Goal: Task Accomplishment & Management: Manage account settings

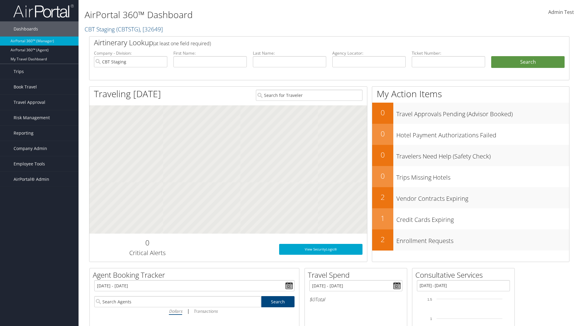
click at [561, 12] on span "Admin Test" at bounding box center [561, 12] width 26 height 7
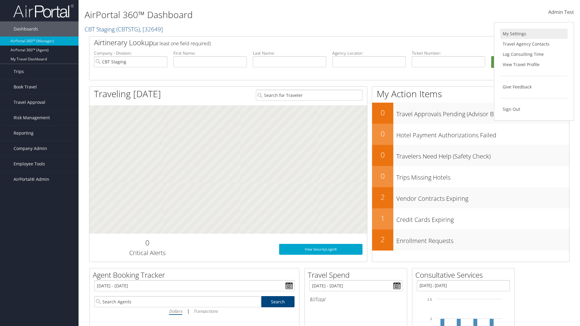
click at [534, 34] on link "My Settings" at bounding box center [533, 34] width 67 height 10
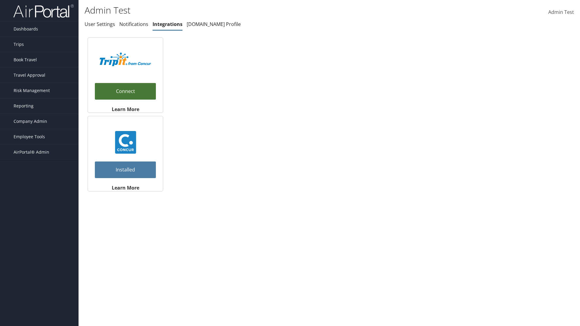
click at [125, 94] on link "Connect" at bounding box center [125, 91] width 61 height 17
